Goal: Entertainment & Leisure: Consume media (video, audio)

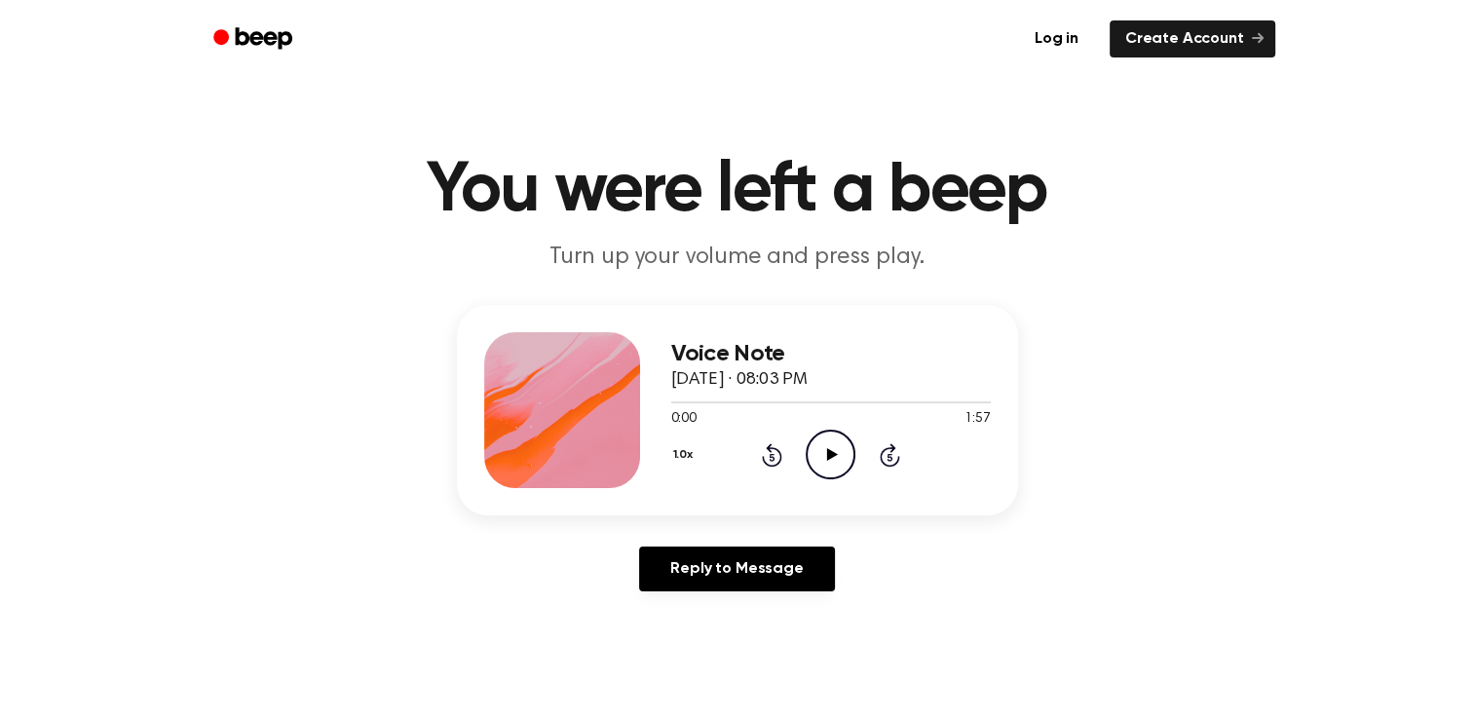
click at [830, 444] on icon "Play Audio" at bounding box center [831, 455] width 50 height 50
drag, startPoint x: 1087, startPoint y: 584, endPoint x: 1049, endPoint y: 554, distance: 47.9
click at [1087, 584] on div "Voice Note September 7, 2025 · 08:03 PM 0:04 1:57 Your browser does not support…" at bounding box center [736, 456] width 1427 height 302
click at [974, 524] on div "Voice Note September 7, 2025 · 08:03 PM 0:09 1:57 Your browser does not support…" at bounding box center [736, 456] width 1427 height 302
click at [836, 474] on icon "Play Audio" at bounding box center [831, 455] width 50 height 50
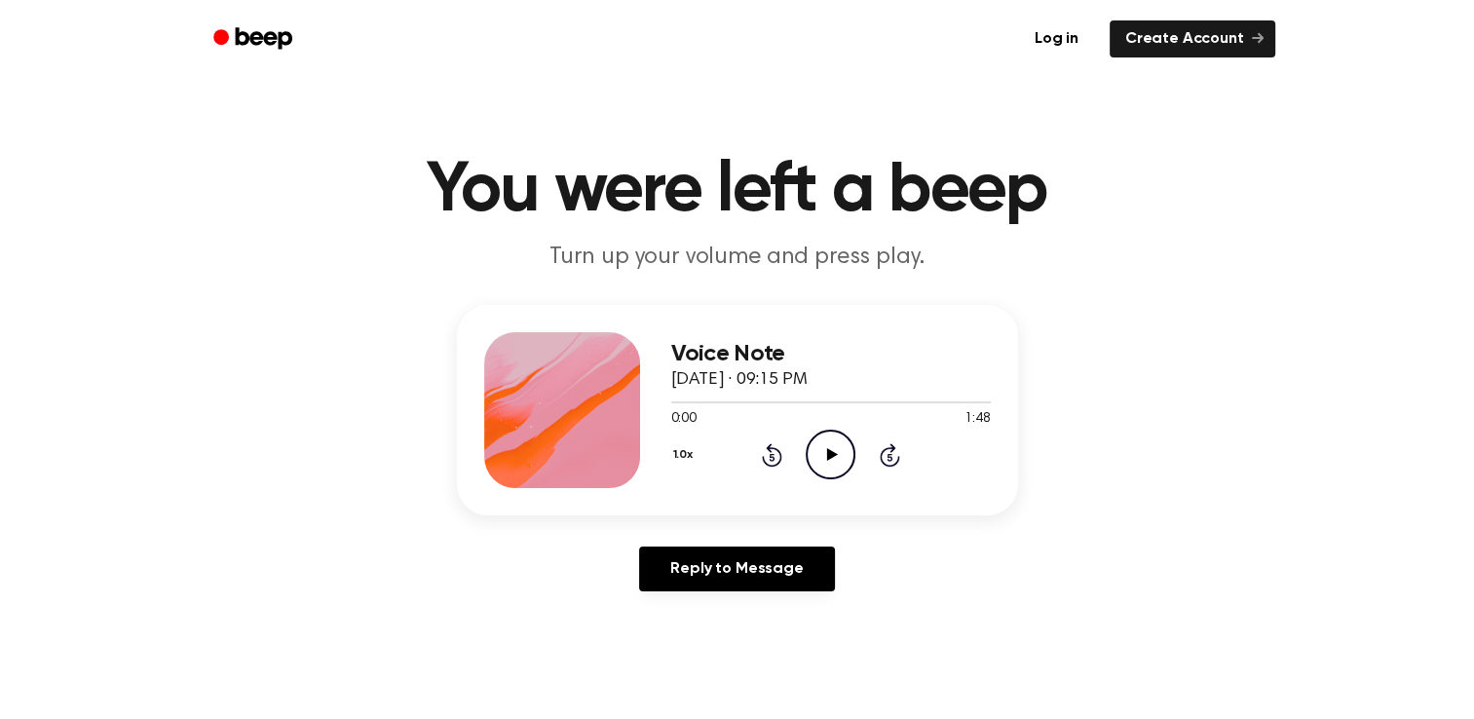
click at [854, 478] on icon "Play Audio" at bounding box center [831, 455] width 50 height 50
